Goal: Navigation & Orientation: Find specific page/section

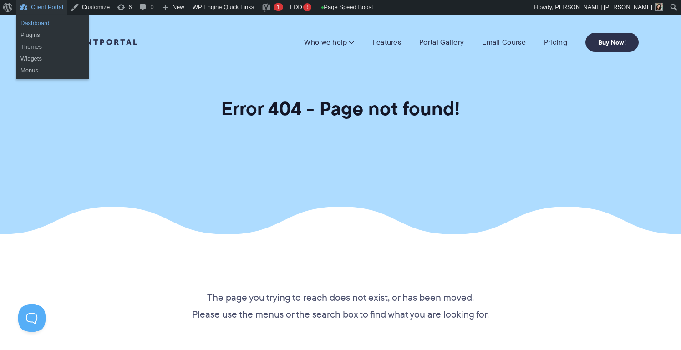
click at [41, 23] on link "Dashboard" at bounding box center [52, 23] width 73 height 12
